Goal: Information Seeking & Learning: Learn about a topic

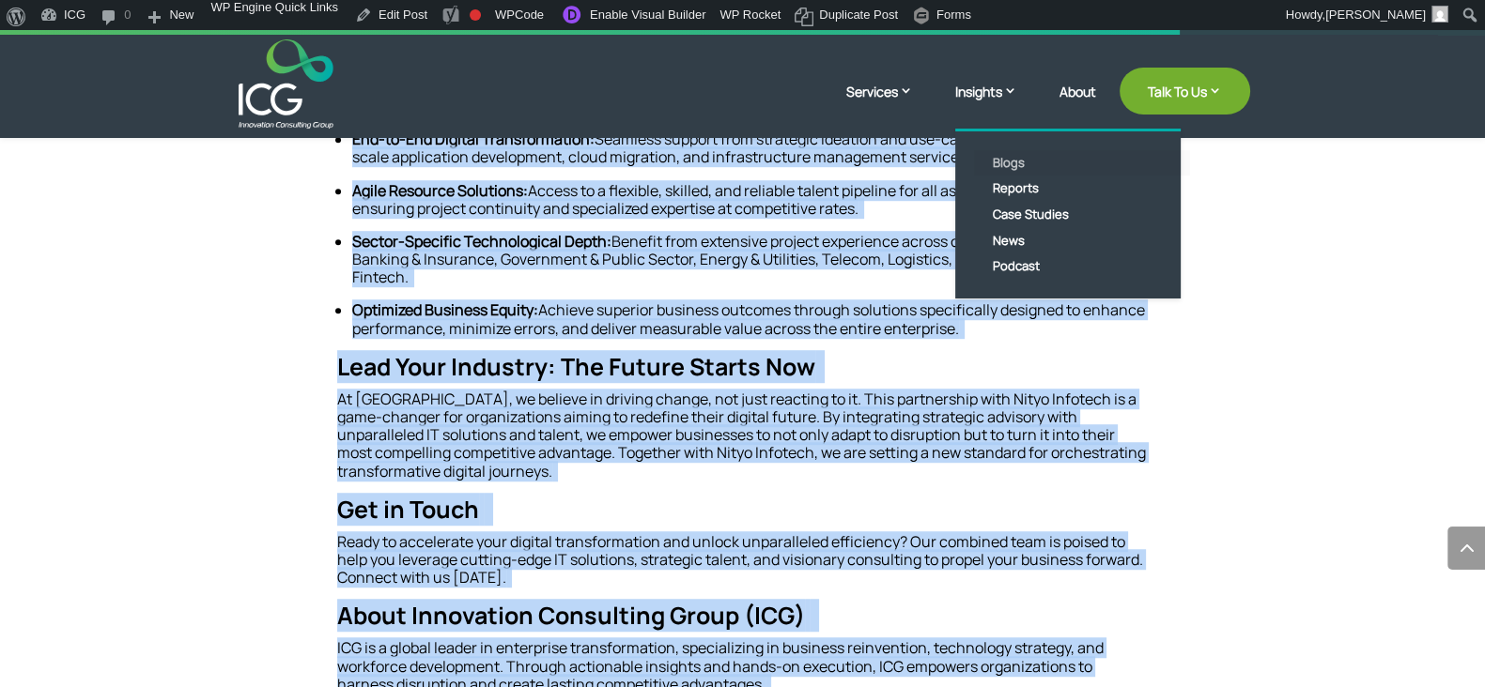
click at [995, 166] on link "Blogs" at bounding box center [1082, 163] width 216 height 26
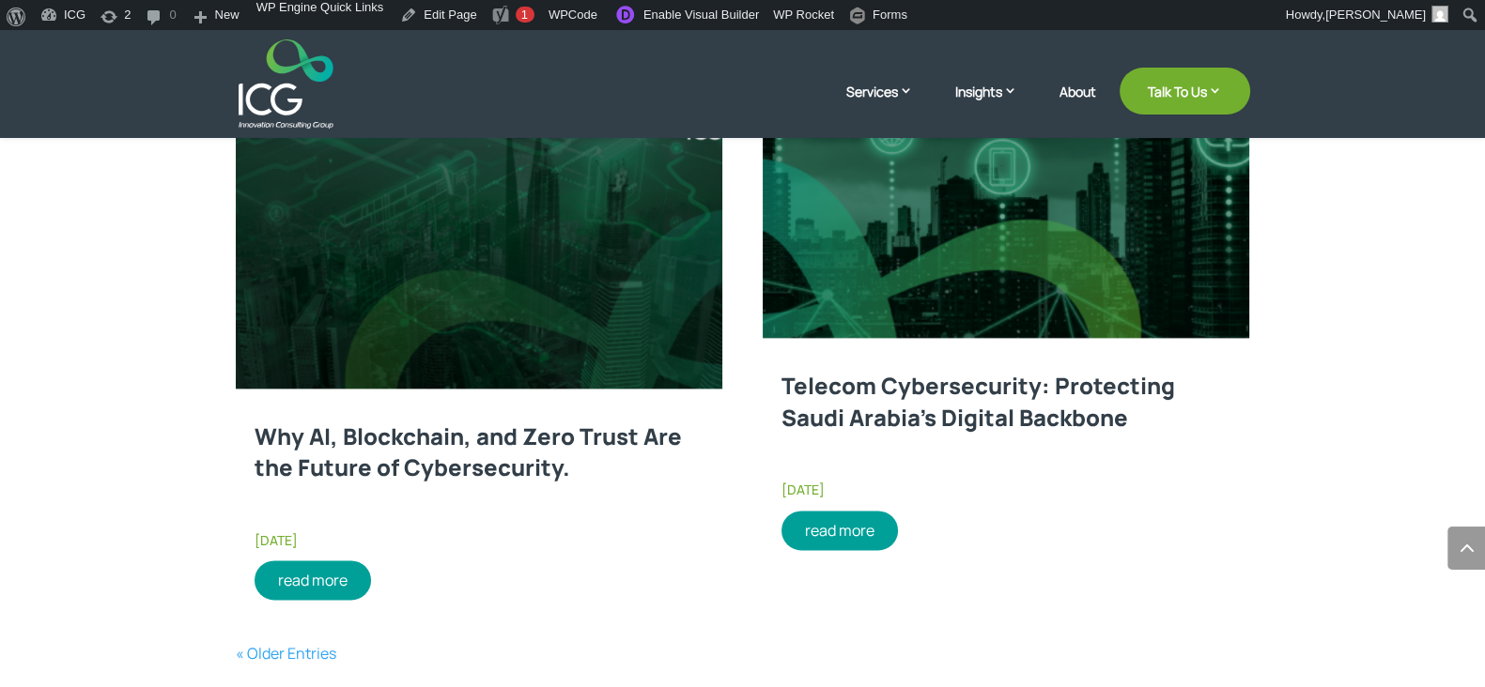
scroll to position [2933, 0]
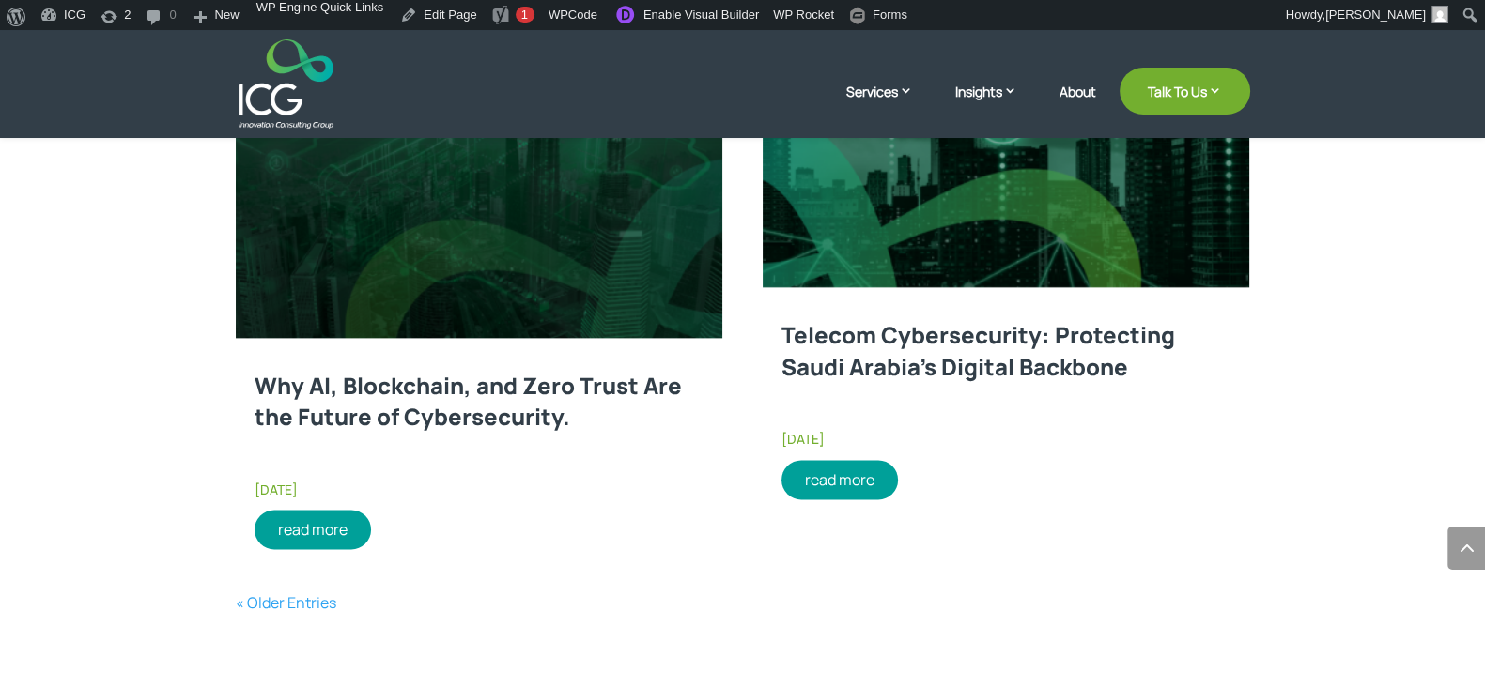
click at [502, 378] on link "Why AI, Blockchain, and Zero Trust Are the Future of Cybersecurity." at bounding box center [467, 401] width 427 height 63
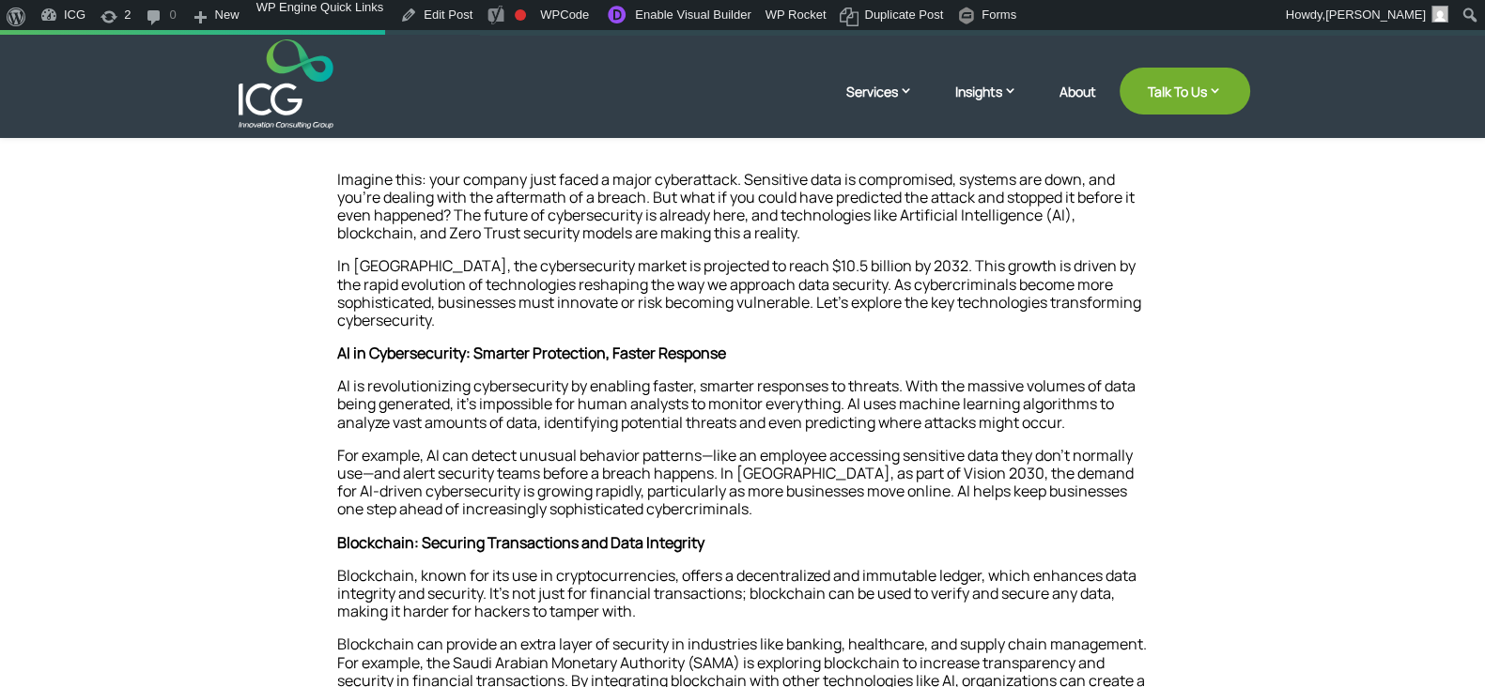
scroll to position [587, 0]
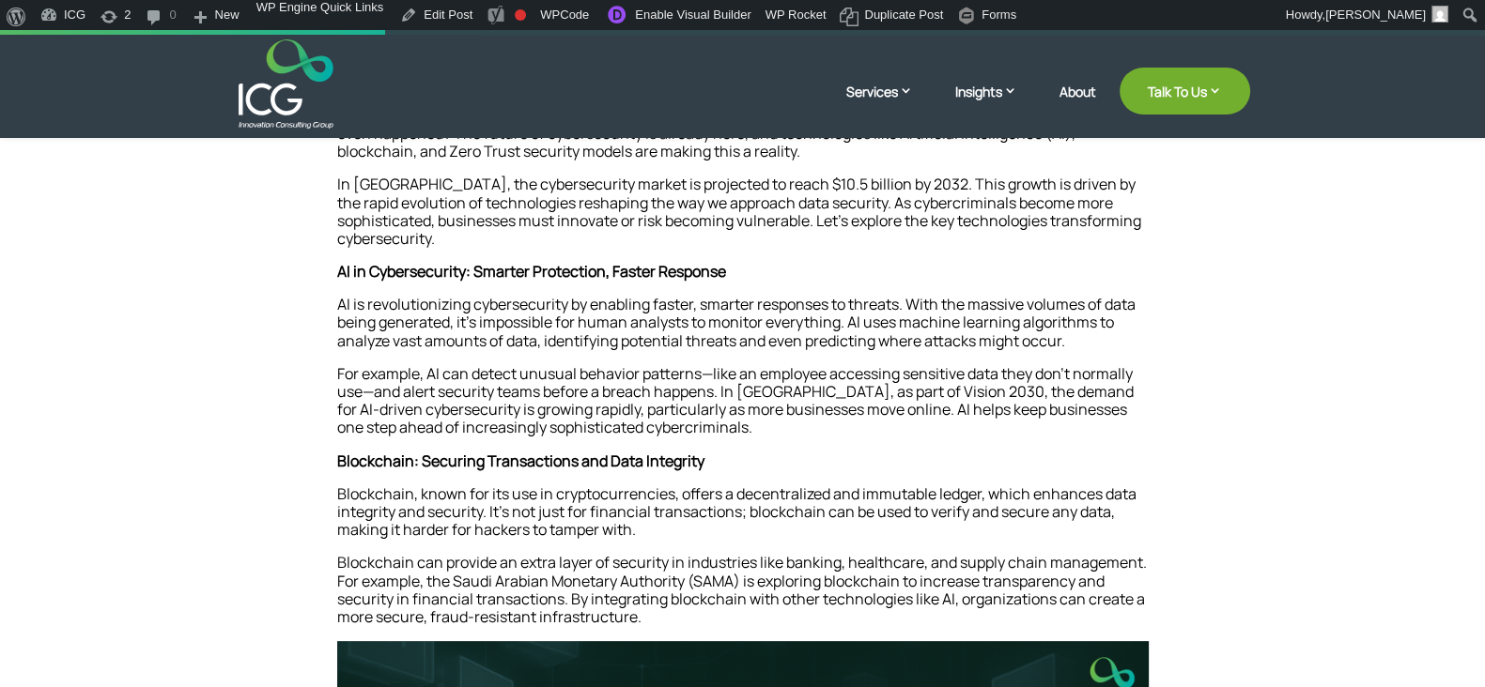
click at [499, 222] on p "In Saudi Arabia, the cybersecurity market is projected to reach $10.5 billion b…" at bounding box center [742, 219] width 811 height 87
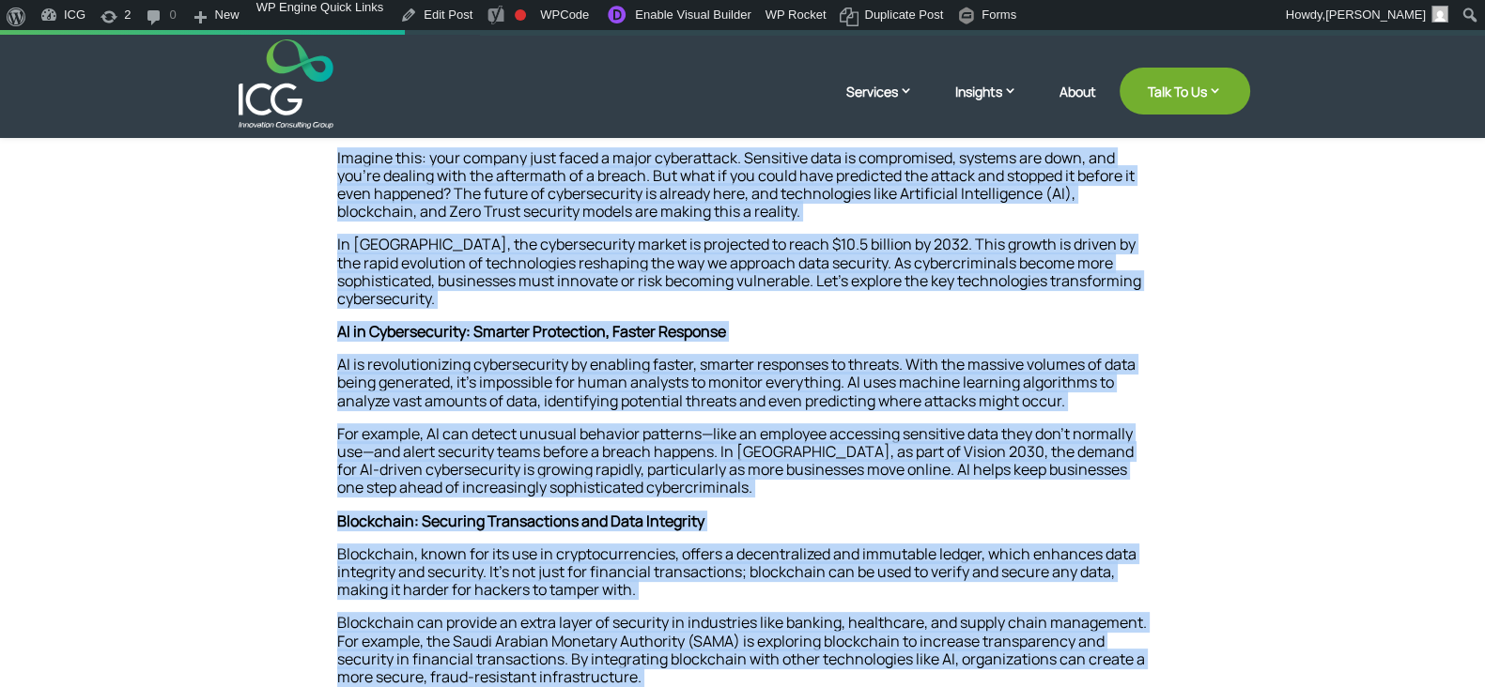
scroll to position [0, 0]
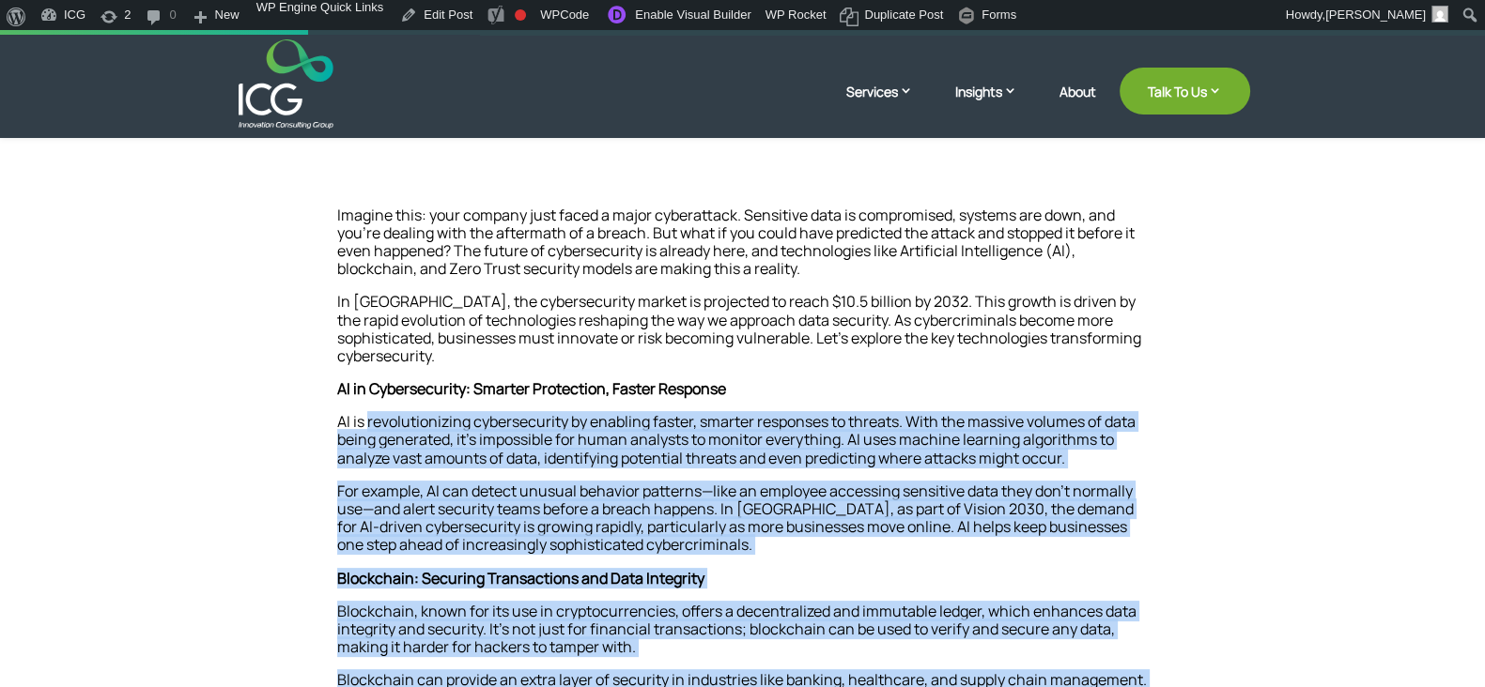
drag, startPoint x: 632, startPoint y: 467, endPoint x: 360, endPoint y: 413, distance: 277.5
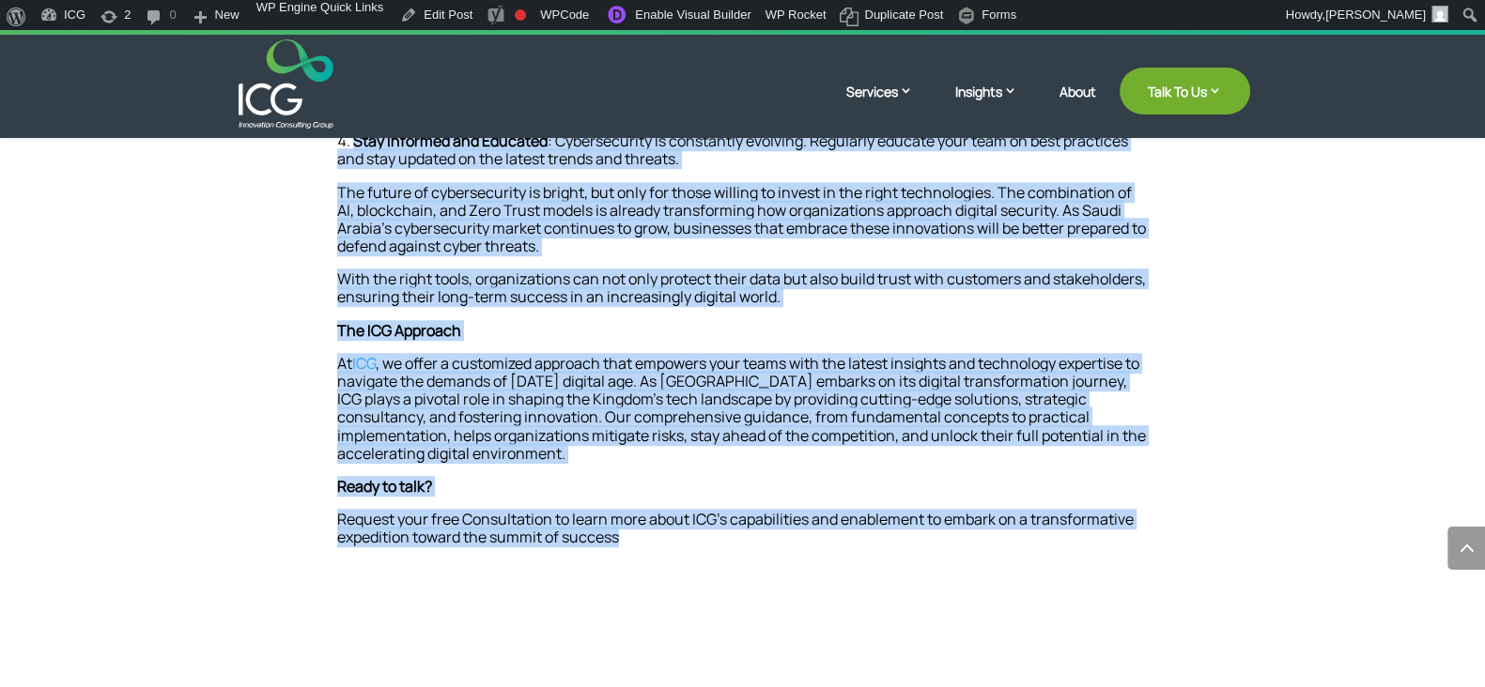
scroll to position [2113, 0]
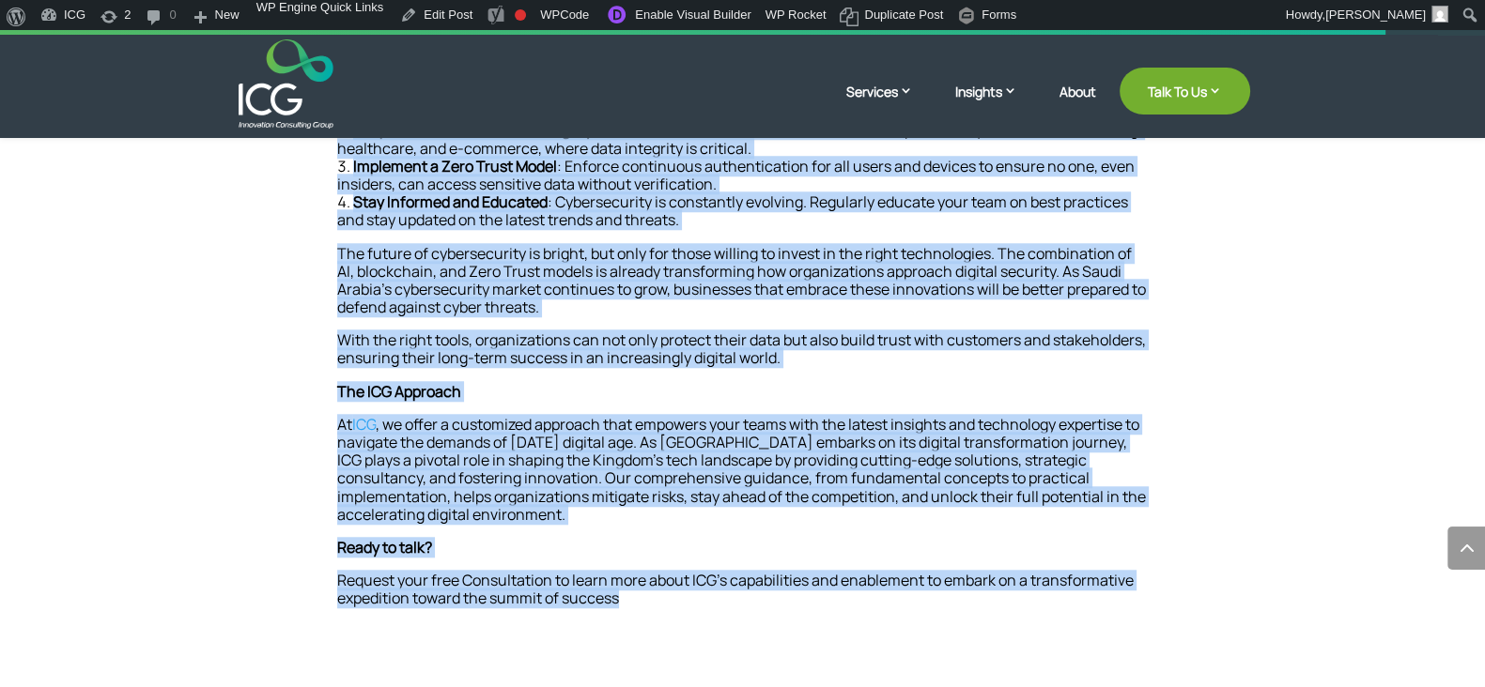
click at [534, 384] on p "The ICG Approach" at bounding box center [742, 399] width 811 height 33
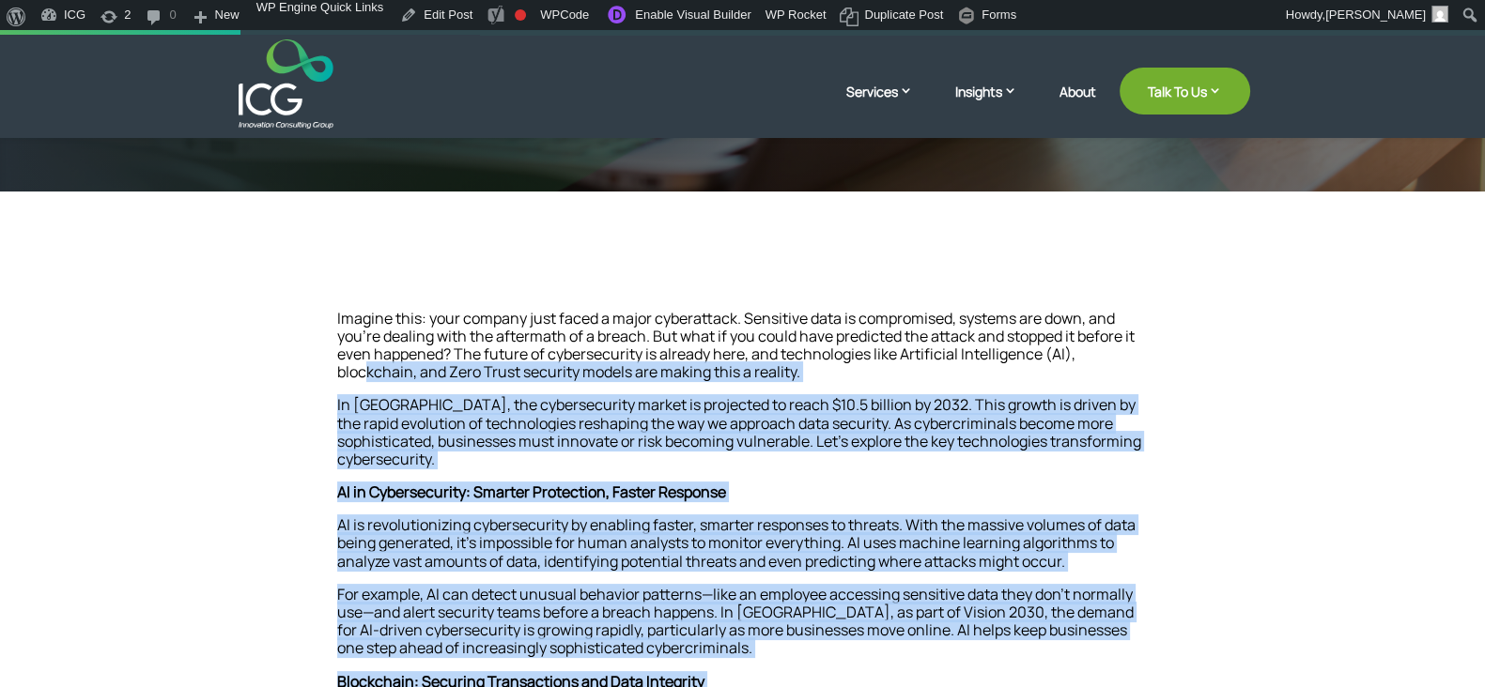
scroll to position [352, 0]
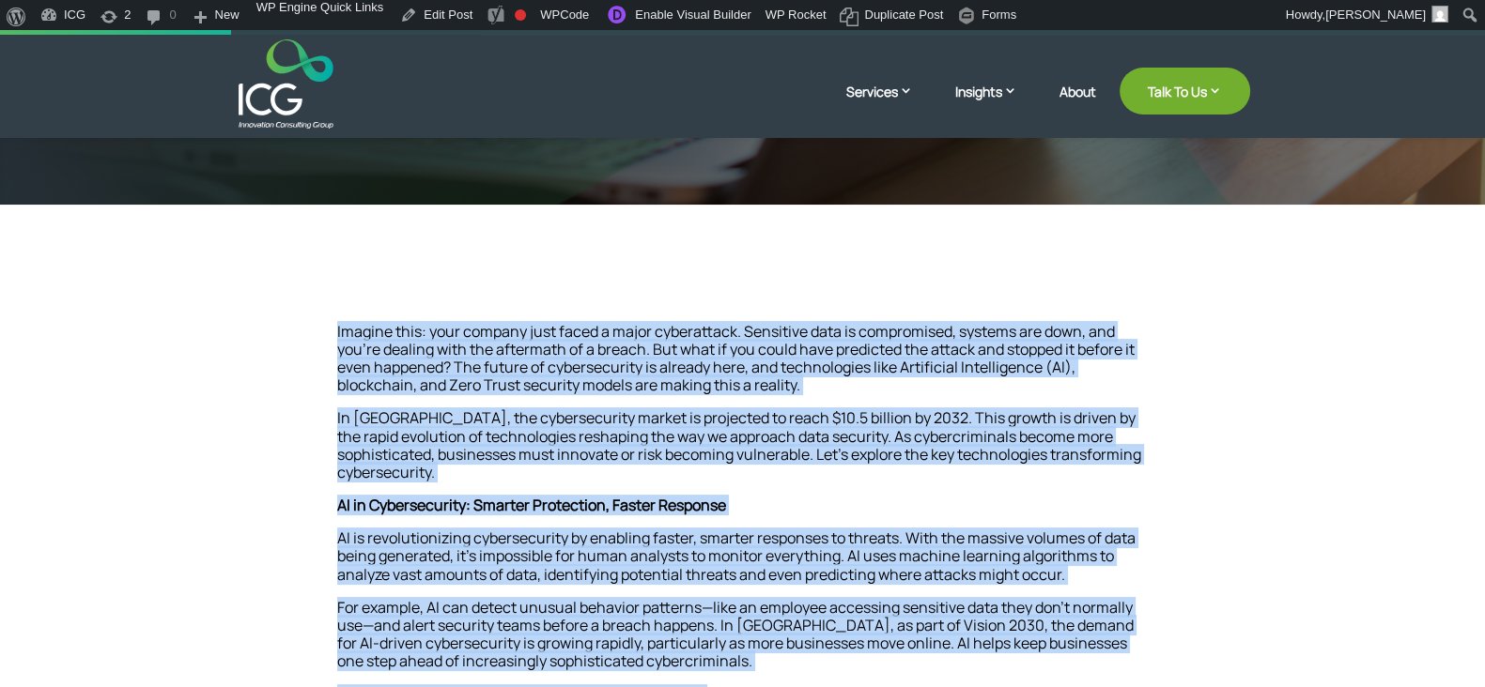
drag, startPoint x: 894, startPoint y: 340, endPoint x: 319, endPoint y: 339, distance: 574.7
copy div "Imagine this: your company just faced a major cyberattack. Sensitive data is co…"
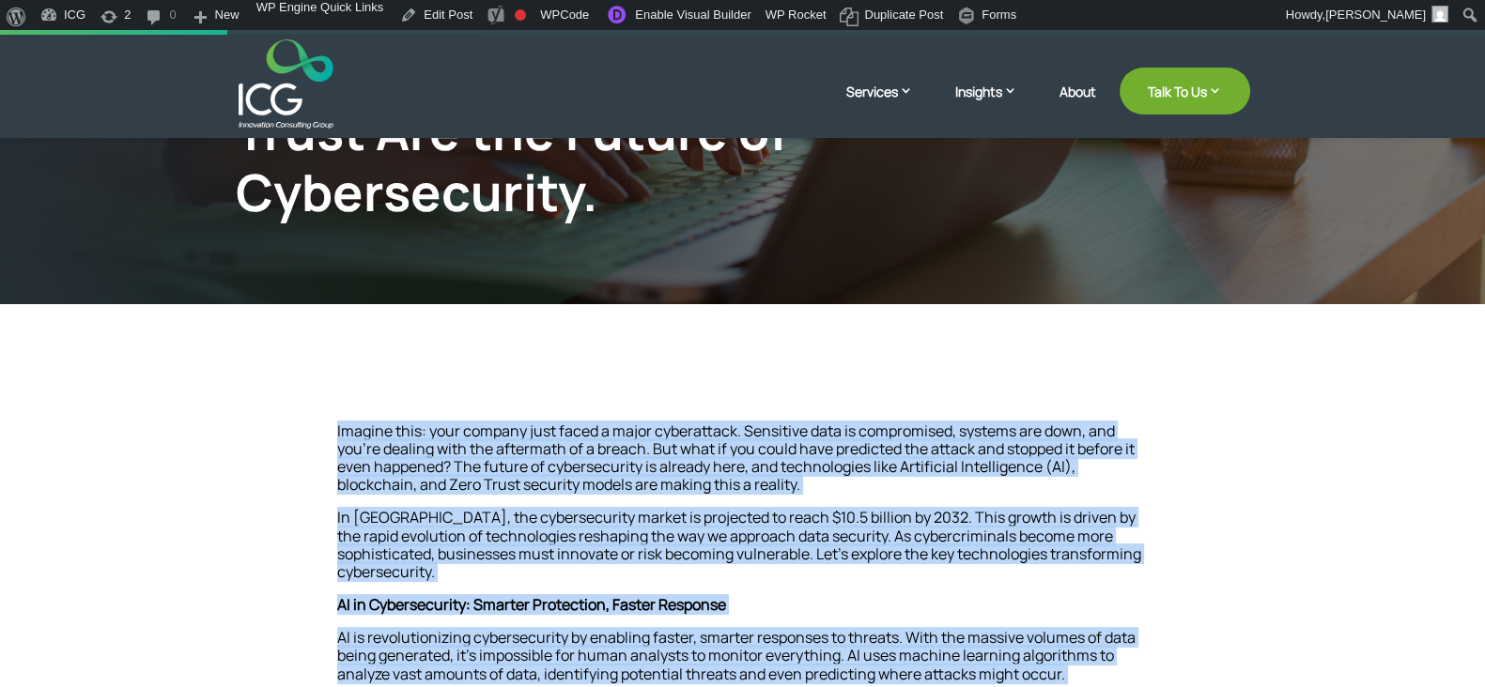
scroll to position [234, 0]
